Goal: Information Seeking & Learning: Learn about a topic

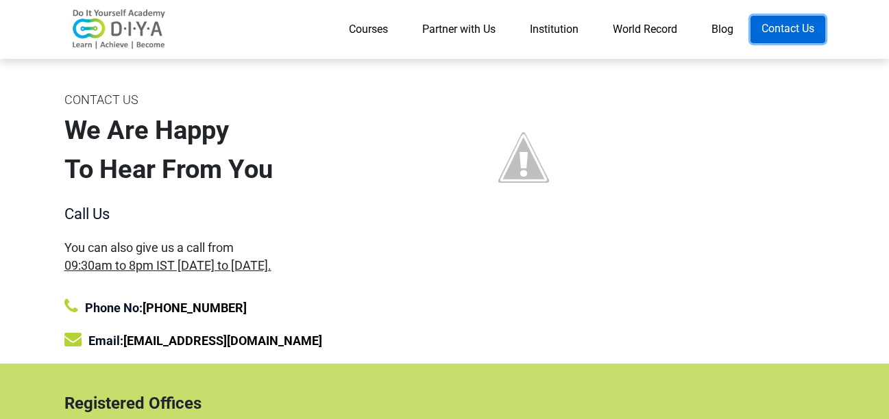
click at [791, 24] on link "Contact Us" at bounding box center [787, 29] width 75 height 27
click at [201, 341] on link "[EMAIL_ADDRESS][DOMAIN_NAME]" at bounding box center [222, 341] width 199 height 14
click at [366, 27] on link "Courses" at bounding box center [368, 29] width 73 height 27
click at [366, 28] on link "Courses" at bounding box center [368, 29] width 73 height 27
